Goal: Information Seeking & Learning: Learn about a topic

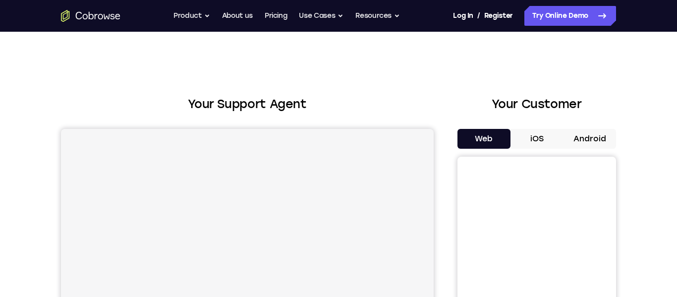
click at [588, 137] on button "Android" at bounding box center [589, 139] width 53 height 20
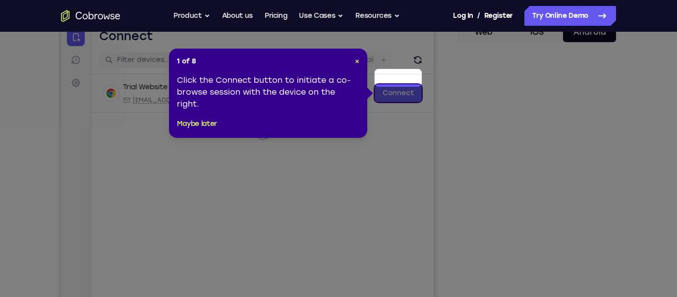
scroll to position [125, 0]
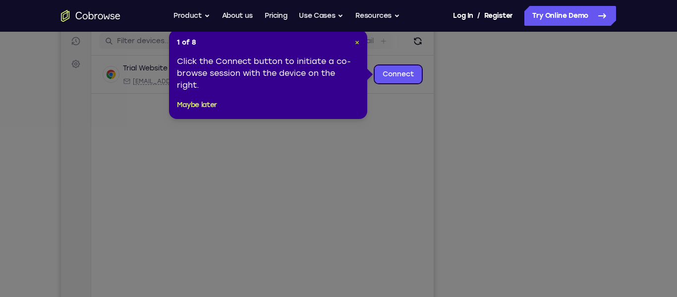
click at [356, 42] on span "×" at bounding box center [357, 42] width 4 height 8
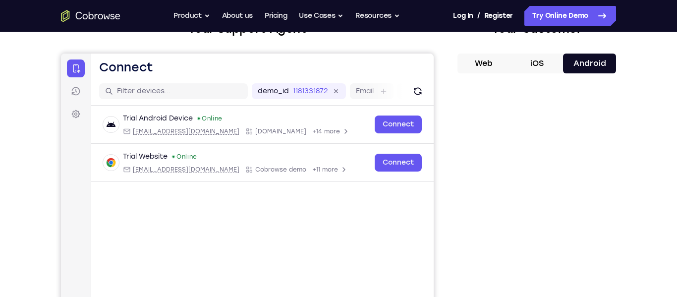
scroll to position [78, 0]
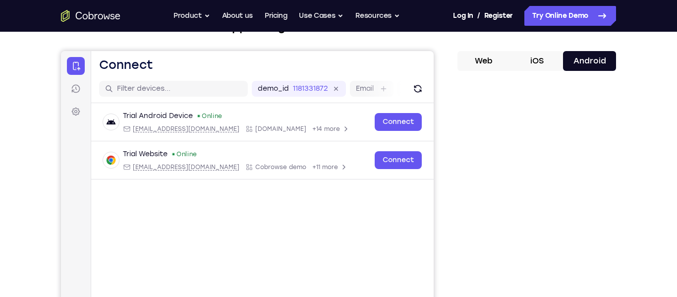
click at [541, 58] on button "iOS" at bounding box center [536, 61] width 53 height 20
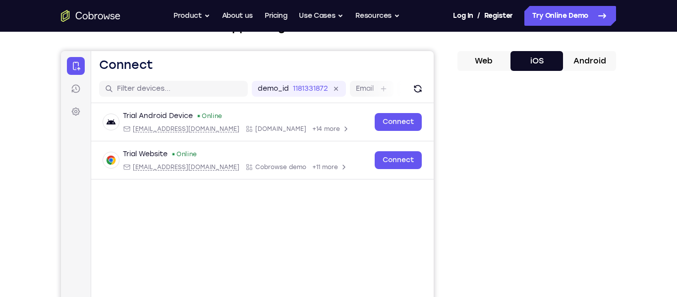
click at [577, 58] on button "Android" at bounding box center [589, 61] width 53 height 20
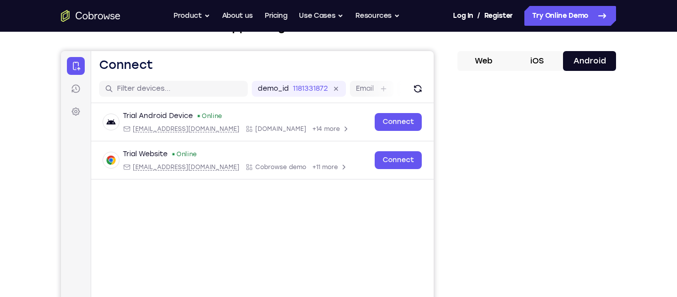
click at [541, 63] on button "iOS" at bounding box center [536, 61] width 53 height 20
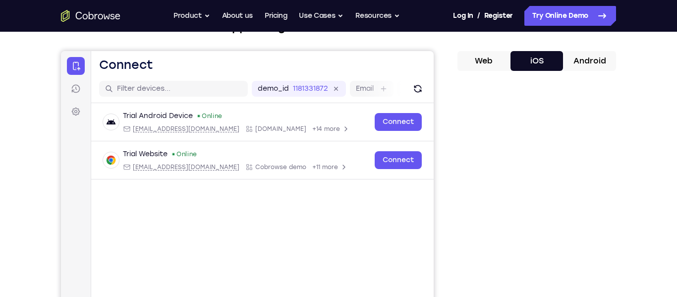
click at [592, 50] on div "Your Customer Web iOS Android" at bounding box center [536, 200] width 159 height 366
click at [592, 61] on button "Android" at bounding box center [589, 61] width 53 height 20
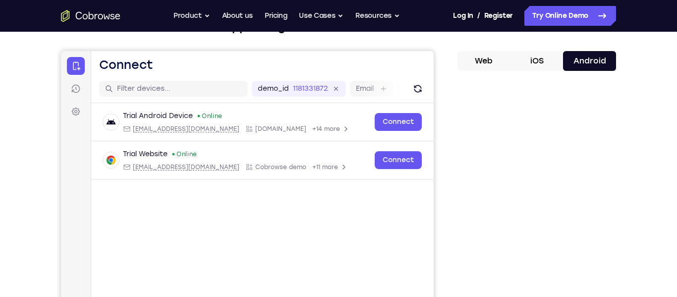
click at [529, 63] on button "iOS" at bounding box center [536, 61] width 53 height 20
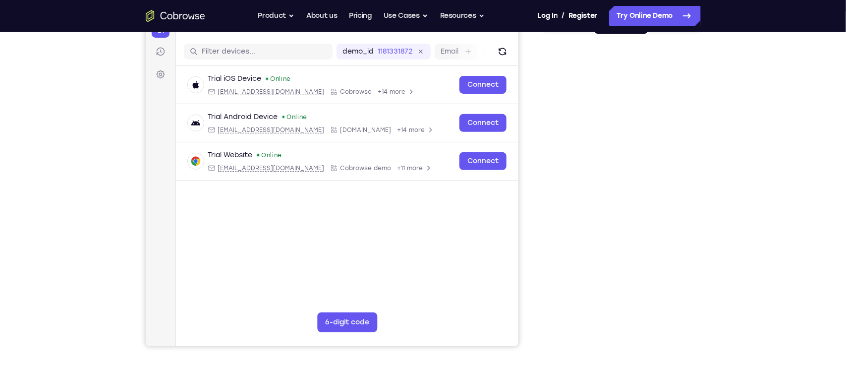
scroll to position [119, 0]
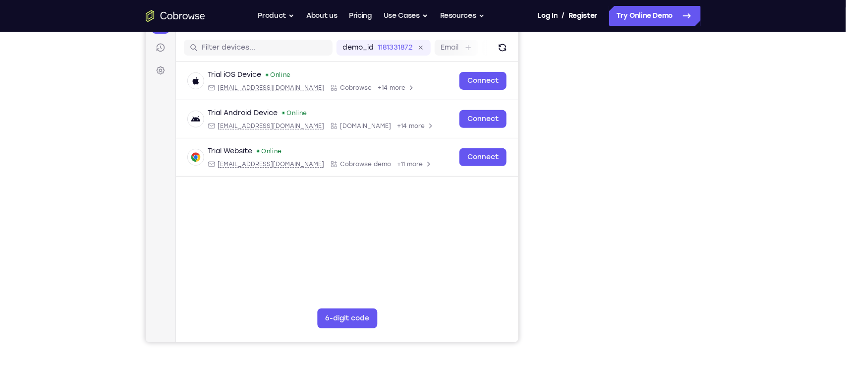
click at [676, 162] on div "Your Support Agent Your Customer Web iOS Android Next Steps We’d be happy to gi…" at bounding box center [423, 240] width 634 height 654
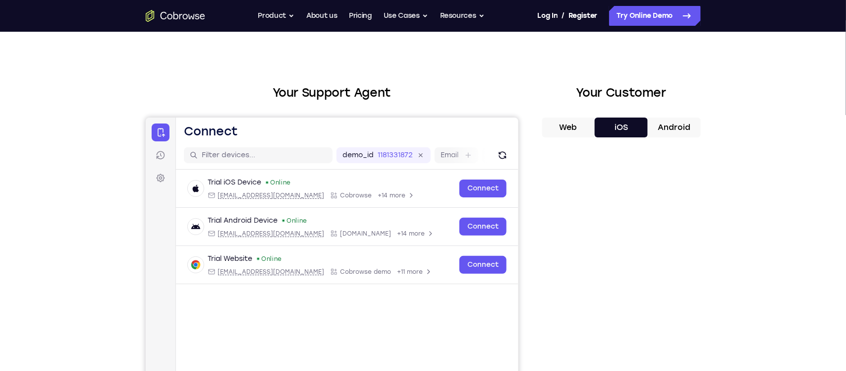
scroll to position [3, 0]
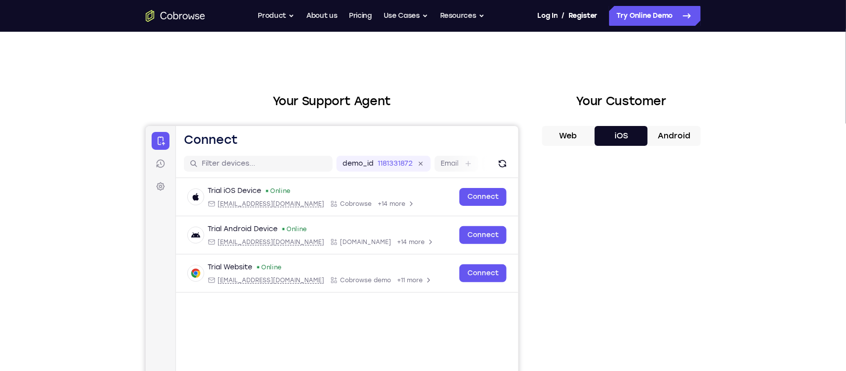
click at [578, 137] on button "Web" at bounding box center [568, 136] width 53 height 20
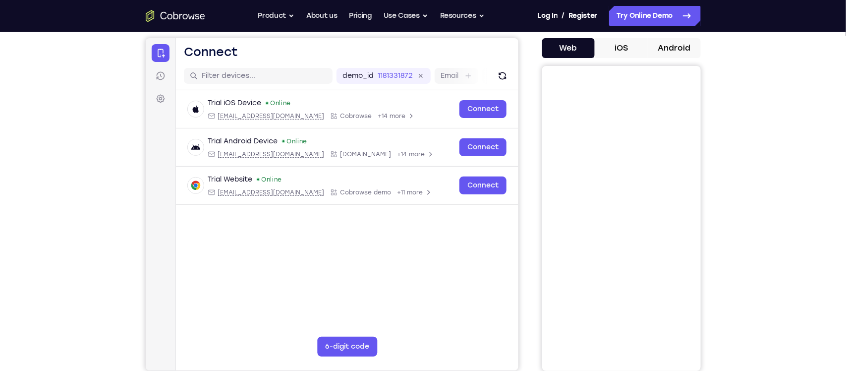
scroll to position [92, 0]
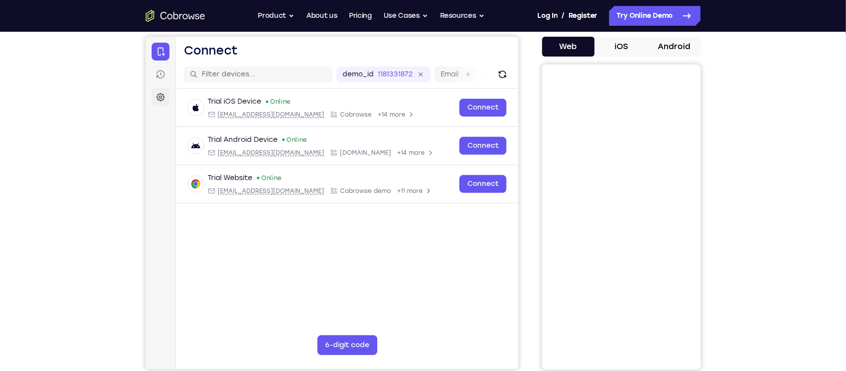
click at [160, 98] on icon at bounding box center [160, 97] width 10 height 10
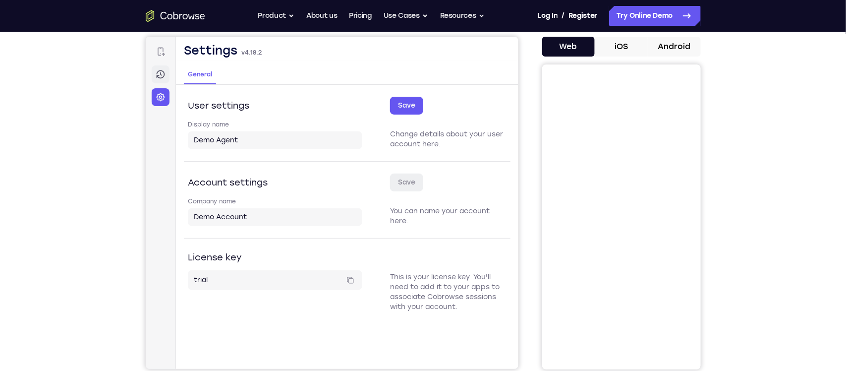
click at [161, 74] on icon at bounding box center [160, 74] width 10 height 10
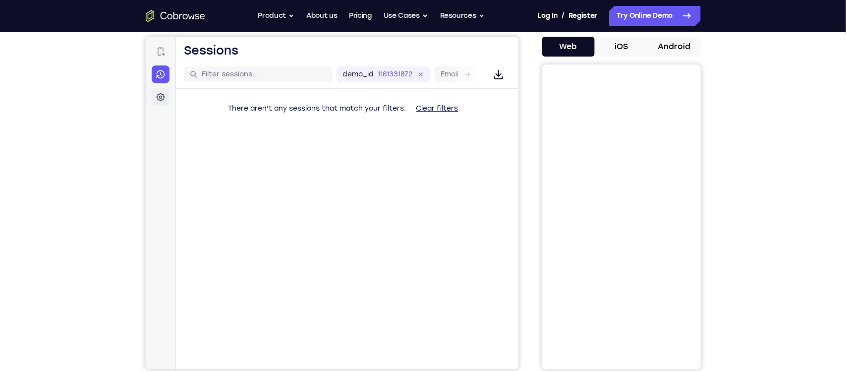
click at [158, 97] on icon at bounding box center [160, 97] width 10 height 10
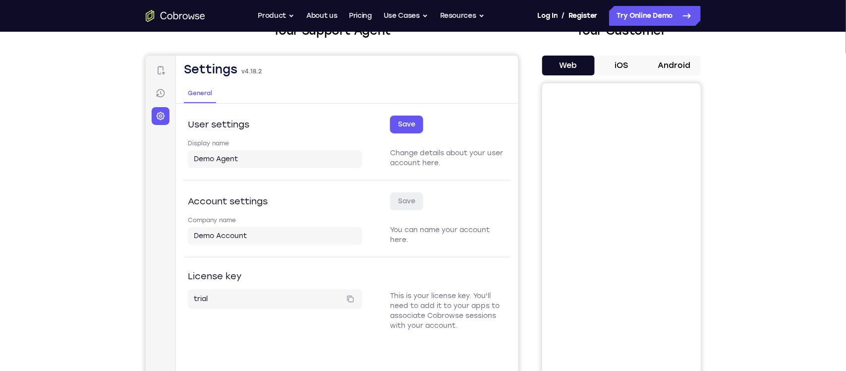
scroll to position [71, 0]
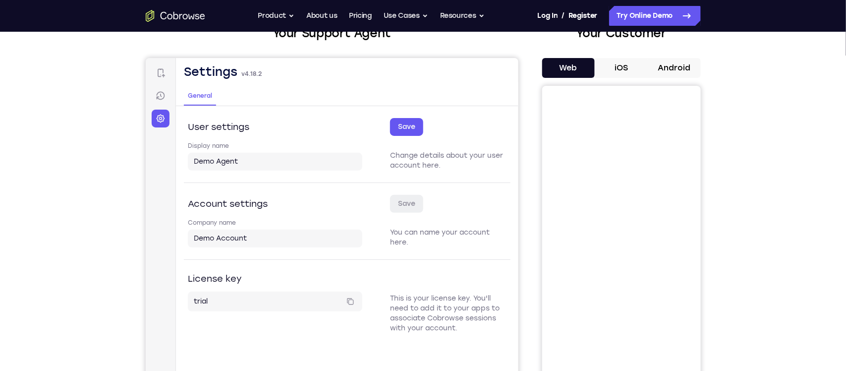
click at [631, 72] on button "iOS" at bounding box center [621, 68] width 53 height 20
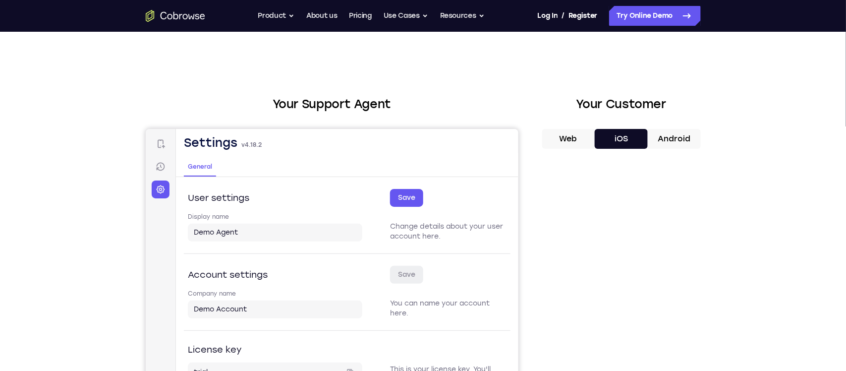
scroll to position [3, 0]
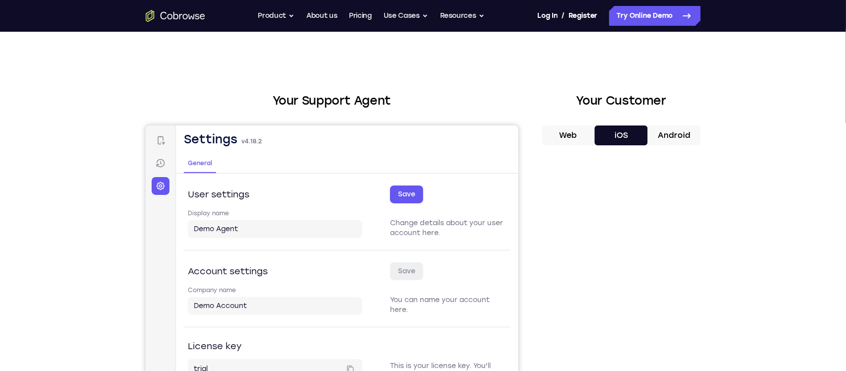
click at [676, 132] on button "Android" at bounding box center [674, 135] width 53 height 20
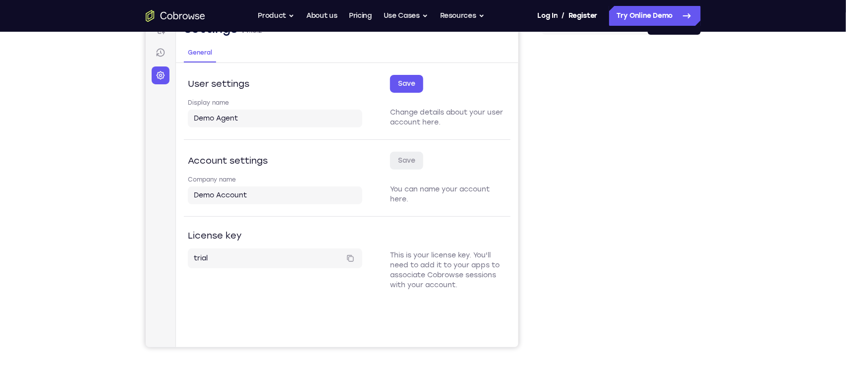
scroll to position [112, 0]
